Goal: Check status: Check status

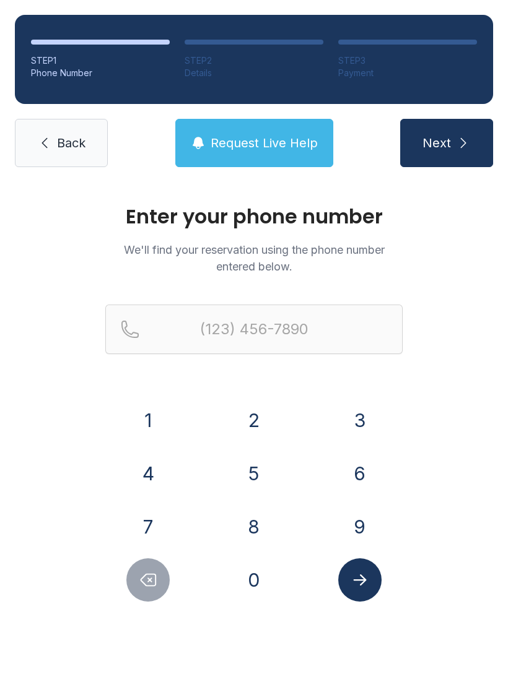
click at [253, 420] on button "2" at bounding box center [253, 420] width 43 height 43
click at [261, 520] on button "8" at bounding box center [253, 526] width 43 height 43
click at [147, 411] on button "1" at bounding box center [147, 420] width 43 height 43
click at [254, 528] on button "8" at bounding box center [253, 526] width 43 height 43
click at [150, 423] on button "1" at bounding box center [147, 420] width 43 height 43
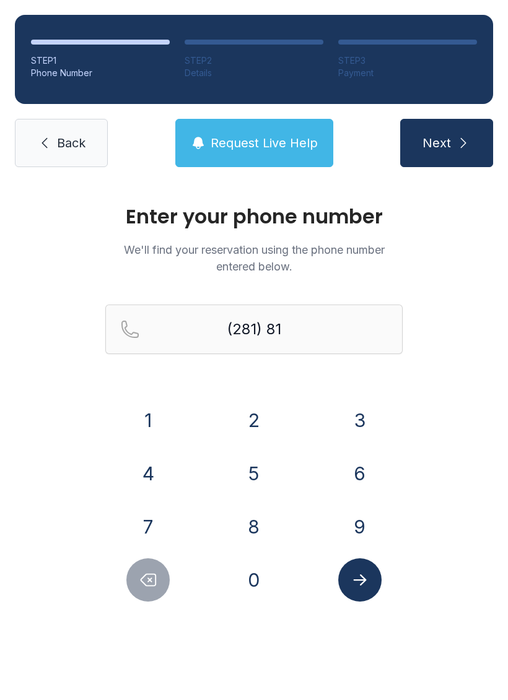
click at [357, 420] on button "3" at bounding box center [359, 420] width 43 height 43
click at [357, 518] on button "9" at bounding box center [359, 526] width 43 height 43
click at [154, 523] on button "7" at bounding box center [147, 526] width 43 height 43
click at [256, 531] on button "8" at bounding box center [253, 526] width 43 height 43
click at [363, 422] on button "3" at bounding box center [359, 420] width 43 height 43
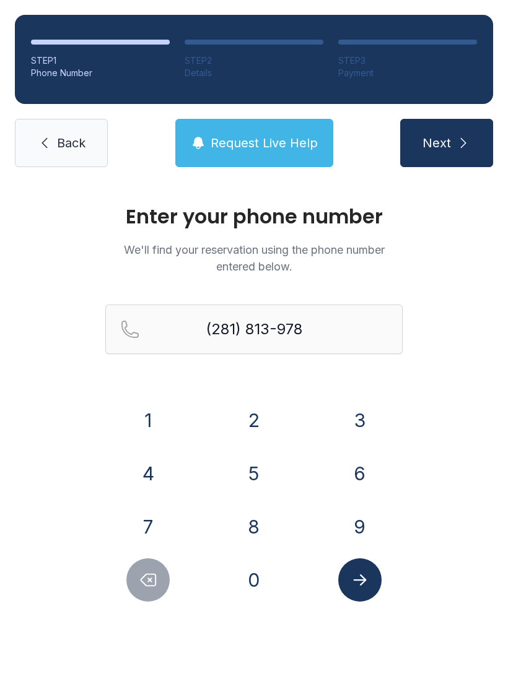
type input "[PHONE_NUMBER]"
click at [360, 584] on icon "Submit lookup form" at bounding box center [359, 580] width 19 height 19
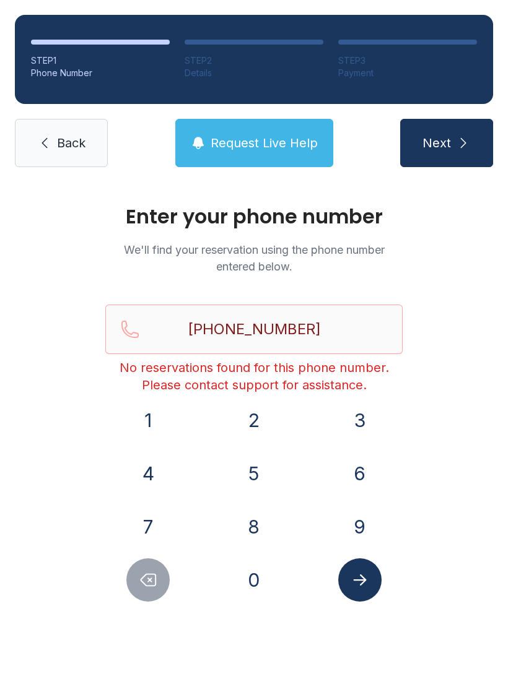
click at [77, 130] on link "Back" at bounding box center [61, 143] width 93 height 48
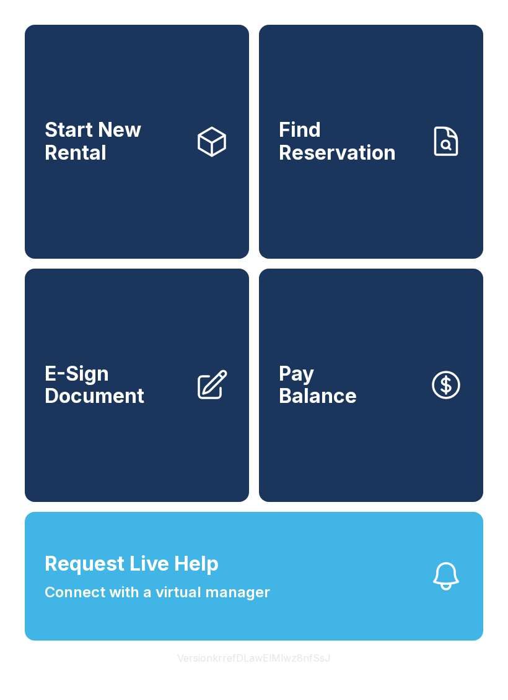
click at [286, 614] on button "Request Live Help Connect with a virtual manager" at bounding box center [254, 576] width 458 height 129
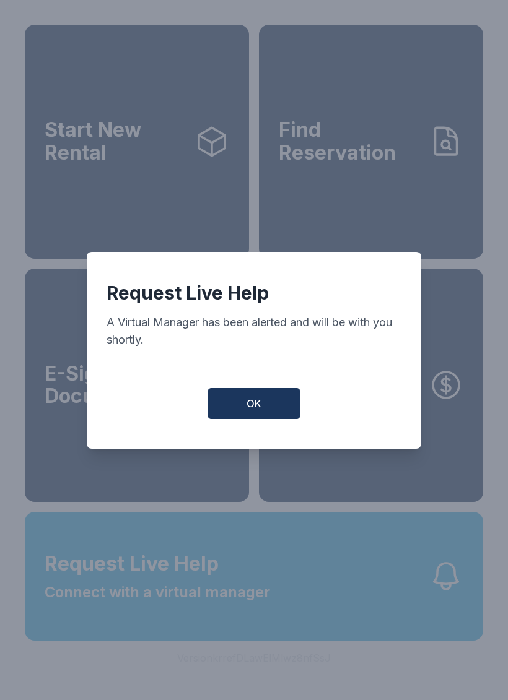
click at [257, 404] on span "OK" at bounding box center [253, 403] width 15 height 15
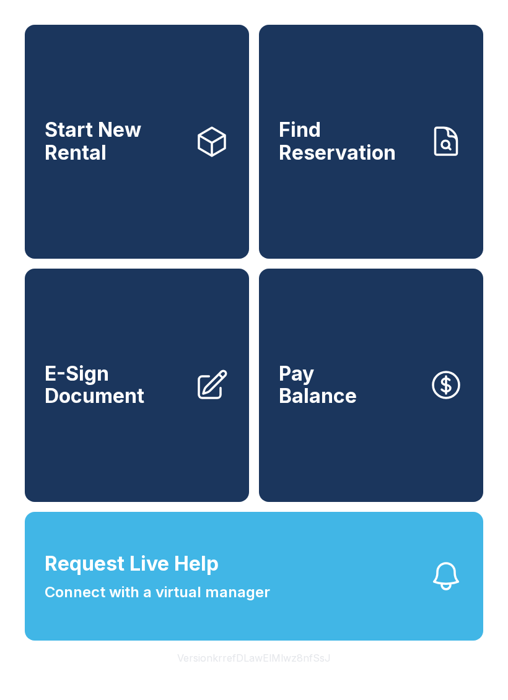
click at [224, 603] on span "Request Live Help Connect with a virtual manager" at bounding box center [157, 576] width 225 height 54
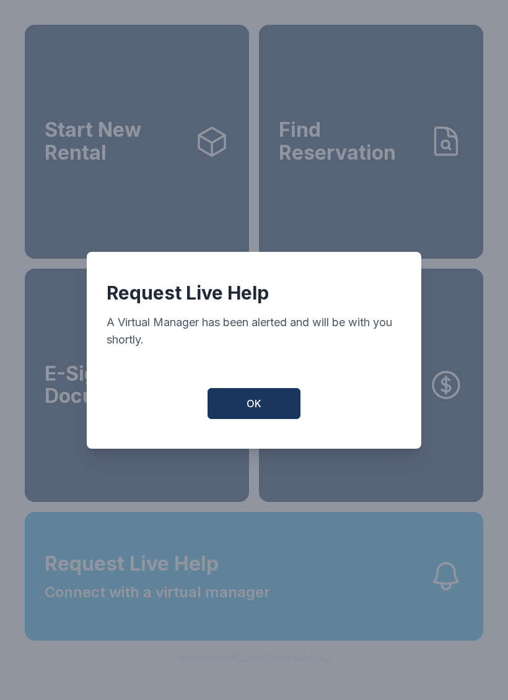
click at [258, 419] on button "OK" at bounding box center [253, 403] width 93 height 31
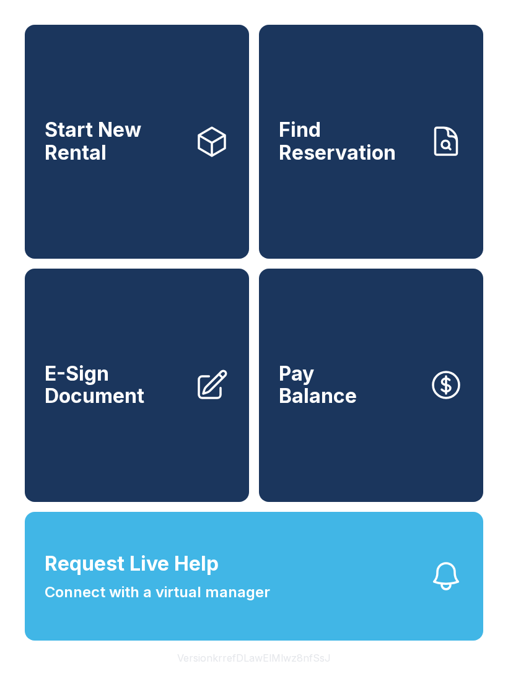
click at [183, 604] on span "Request Live Help Connect with a virtual manager" at bounding box center [157, 576] width 225 height 54
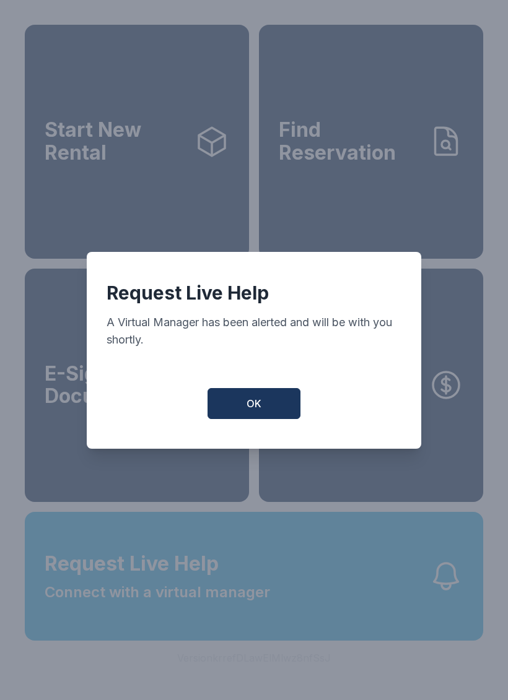
click at [251, 411] on span "OK" at bounding box center [253, 403] width 15 height 15
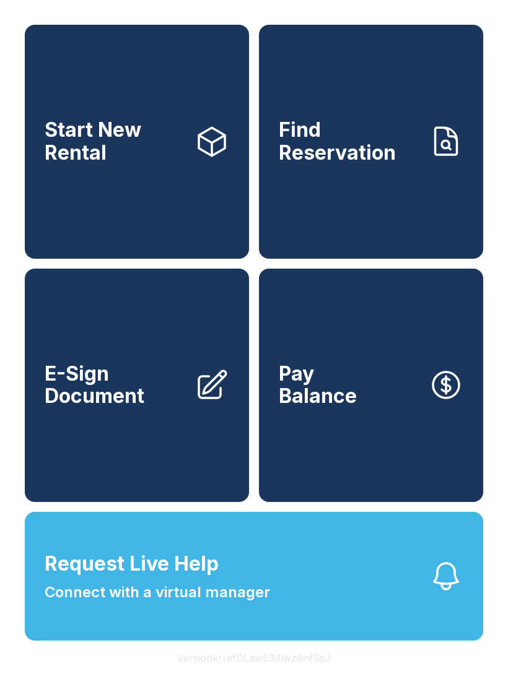
click at [414, 147] on span "Find Reservation" at bounding box center [349, 141] width 140 height 45
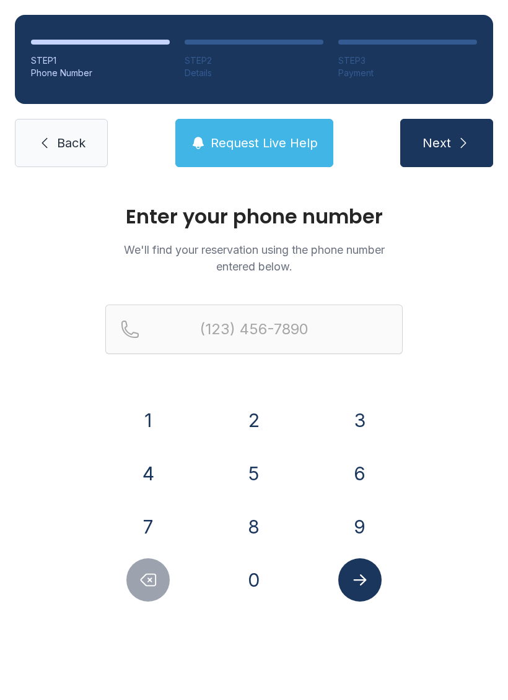
click at [243, 417] on button "2" at bounding box center [253, 420] width 43 height 43
click at [271, 529] on button "8" at bounding box center [253, 526] width 43 height 43
click at [147, 415] on button "1" at bounding box center [147, 420] width 43 height 43
click at [253, 522] on button "8" at bounding box center [253, 526] width 43 height 43
click at [154, 422] on button "1" at bounding box center [147, 420] width 43 height 43
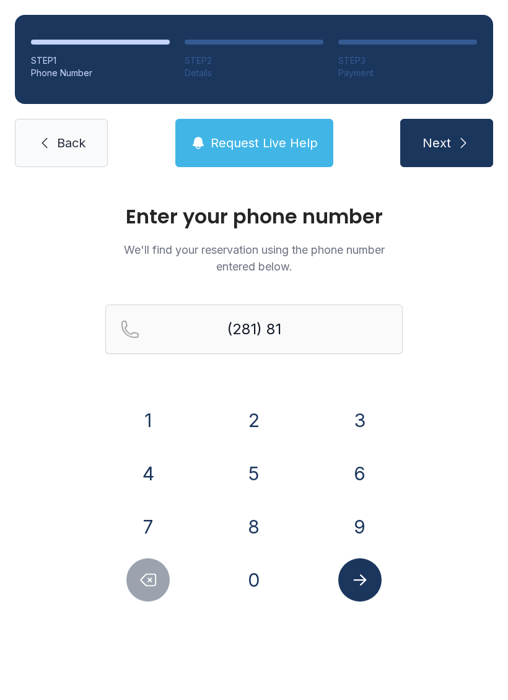
click at [360, 425] on button "3" at bounding box center [359, 420] width 43 height 43
click at [347, 515] on button "9" at bounding box center [359, 526] width 43 height 43
click at [137, 513] on button "7" at bounding box center [147, 526] width 43 height 43
click at [255, 521] on button "8" at bounding box center [253, 526] width 43 height 43
click at [362, 425] on button "3" at bounding box center [359, 420] width 43 height 43
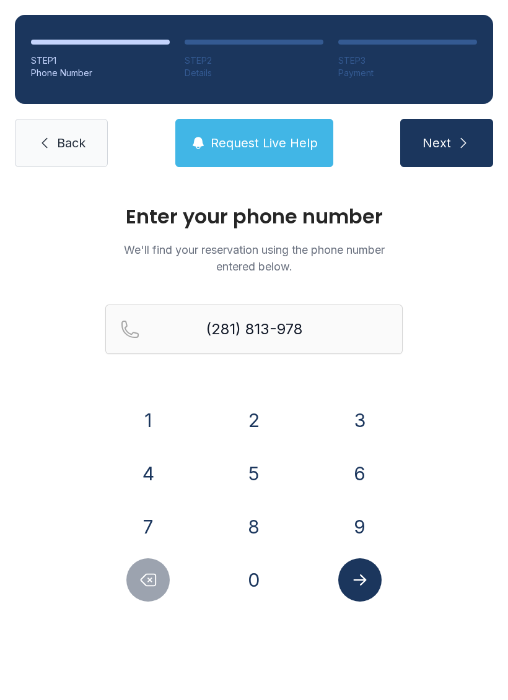
type input "[PHONE_NUMBER]"
click at [368, 578] on icon "Submit lookup form" at bounding box center [359, 580] width 19 height 19
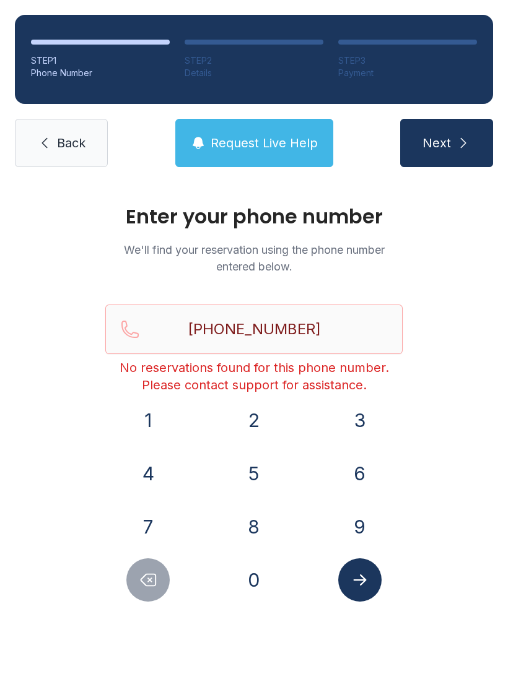
click at [64, 143] on span "Back" at bounding box center [71, 142] width 28 height 17
